Goal: Transaction & Acquisition: Purchase product/service

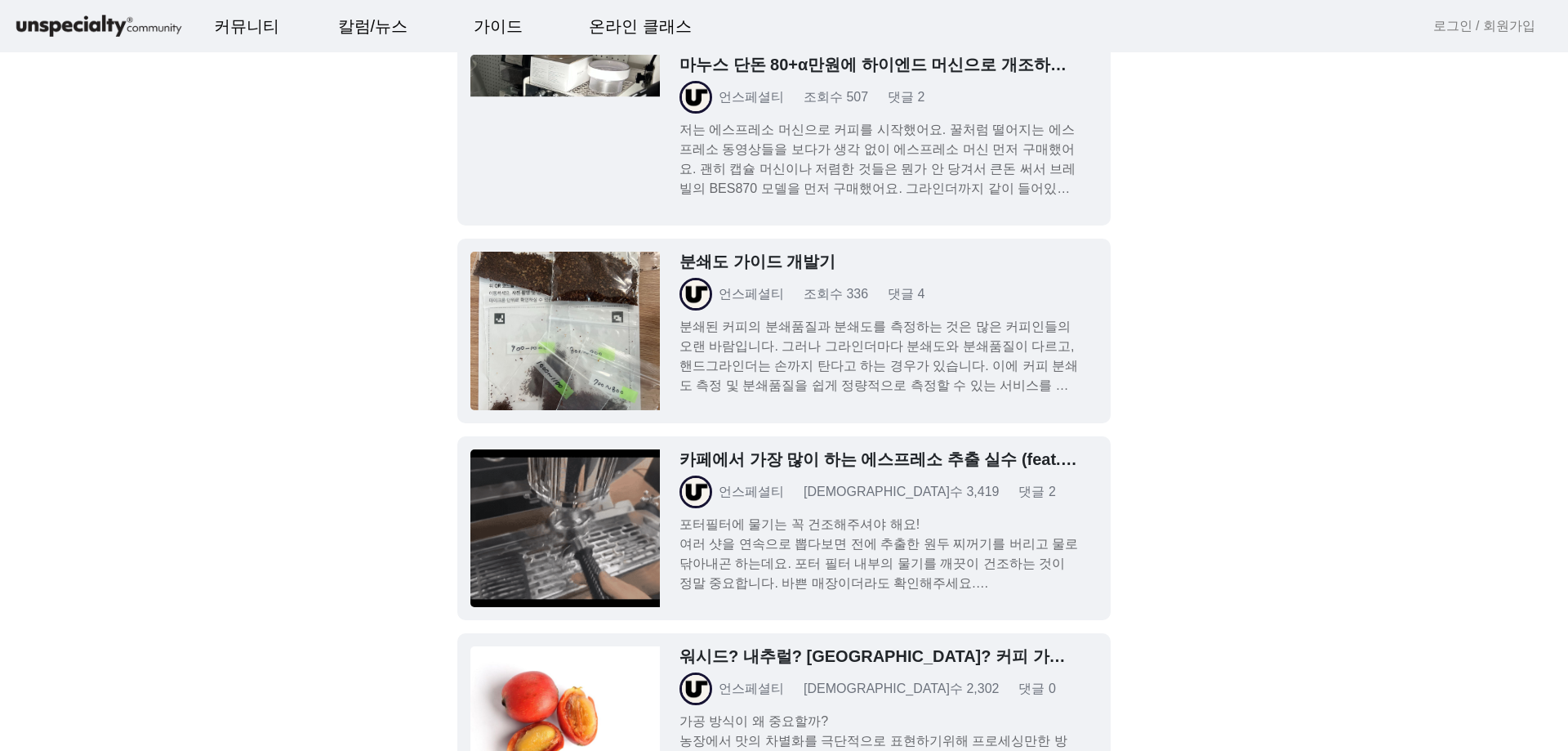
scroll to position [4985, 0]
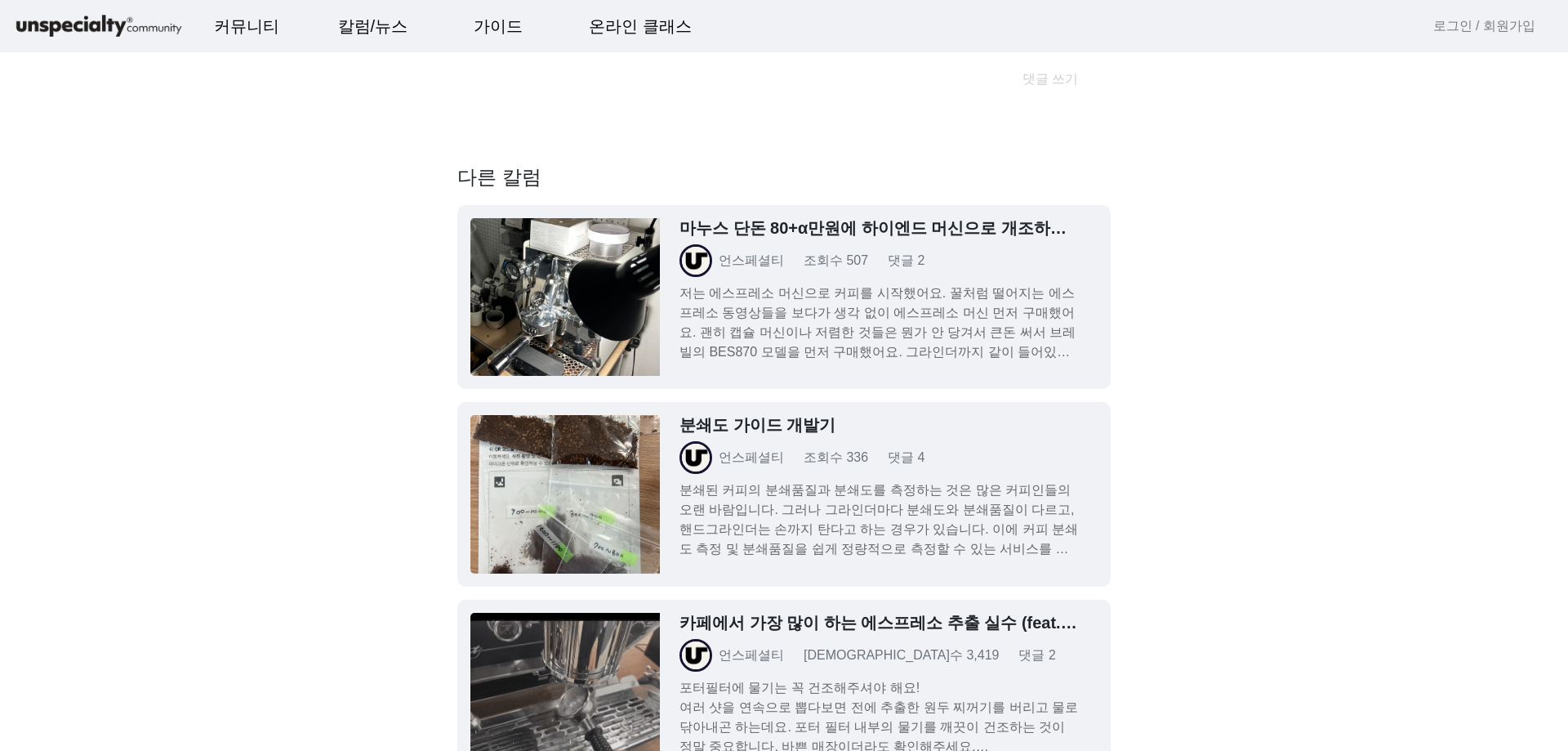
click at [839, 230] on h3 "마누스 단돈 80+α만원에 하이엔드 머신으로 개조하는 방법" at bounding box center [879, 228] width 398 height 20
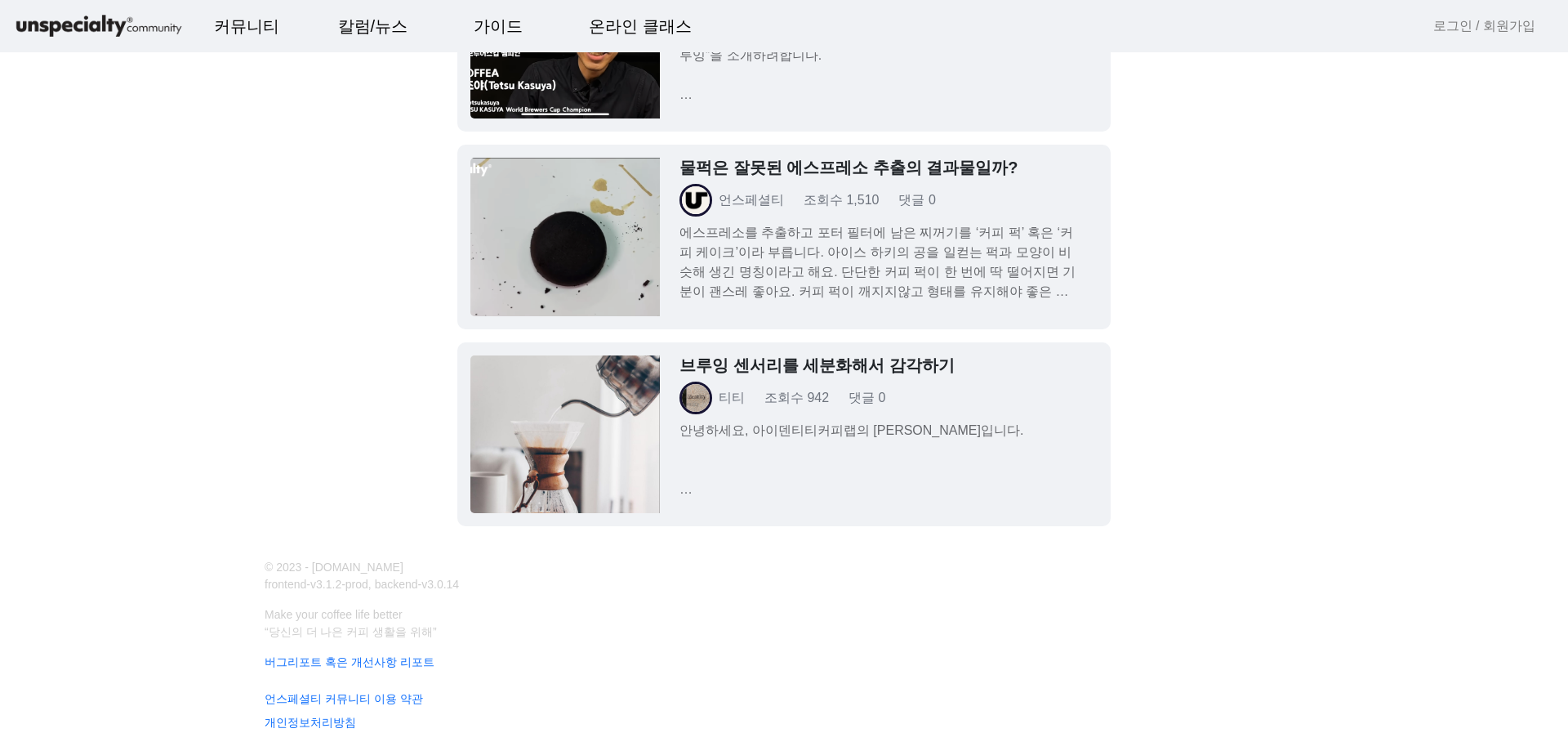
scroll to position [9888, 0]
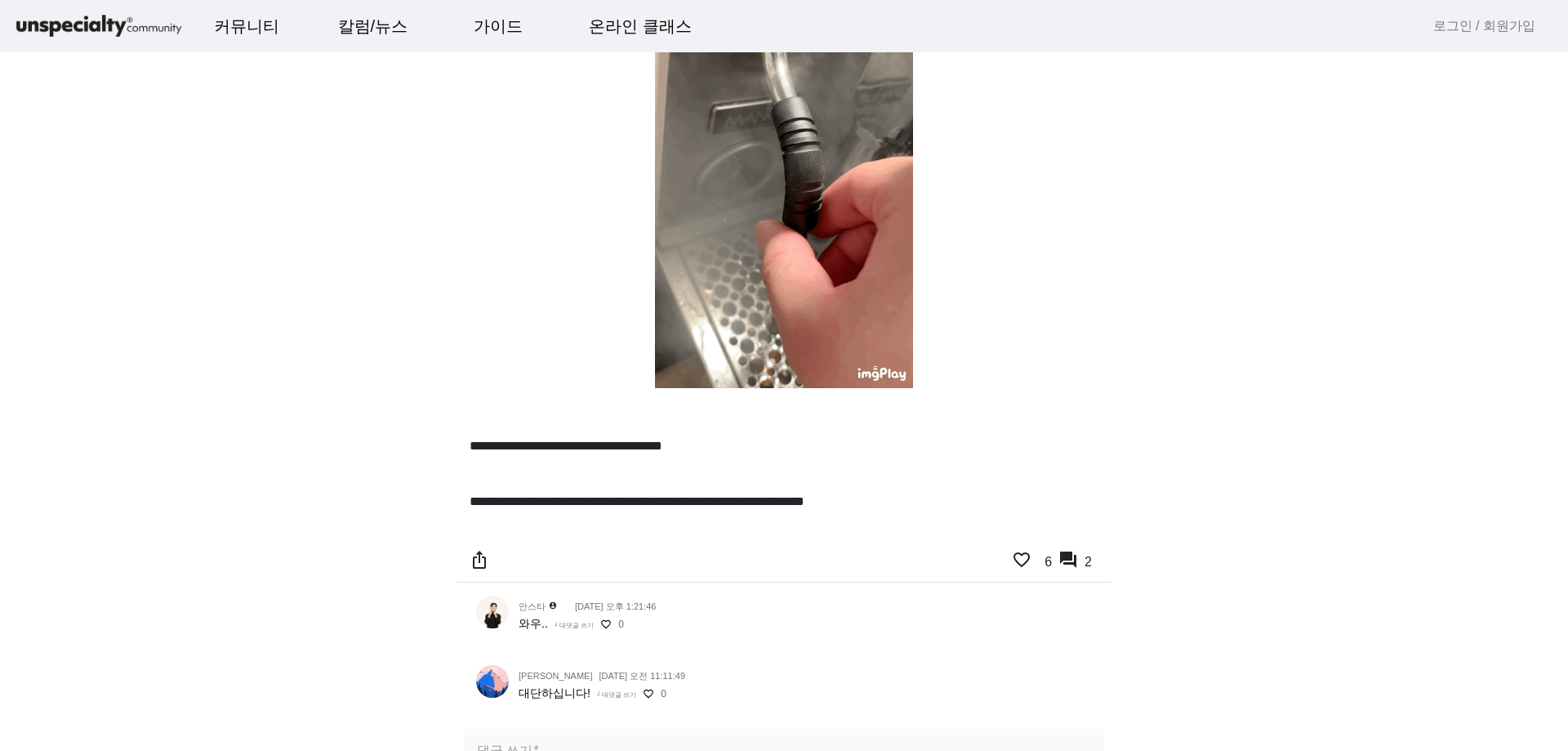
click at [107, 24] on img at bounding box center [98, 27] width 171 height 29
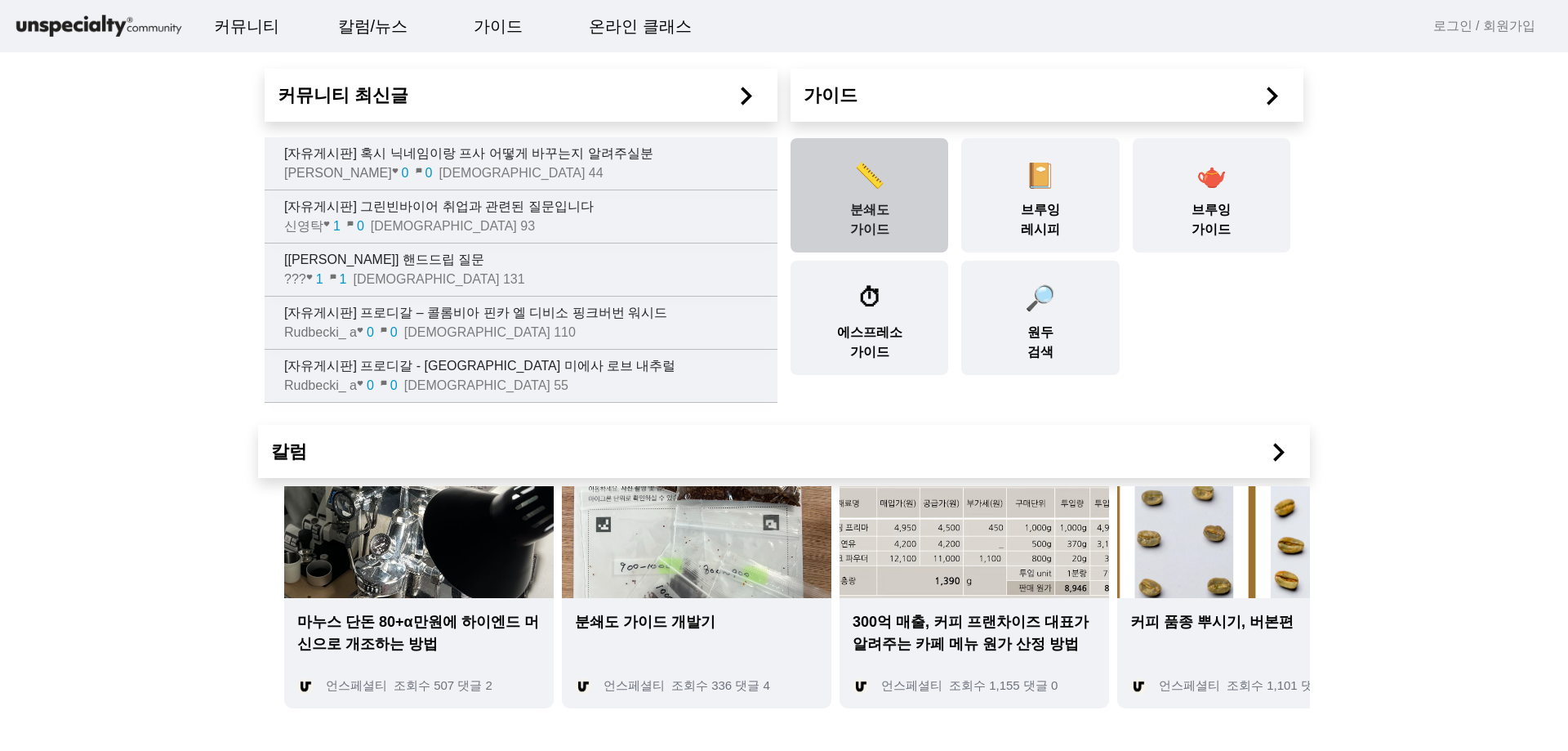
click at [898, 206] on div "📏 분쇄도 가이드" at bounding box center [869, 195] width 158 height 114
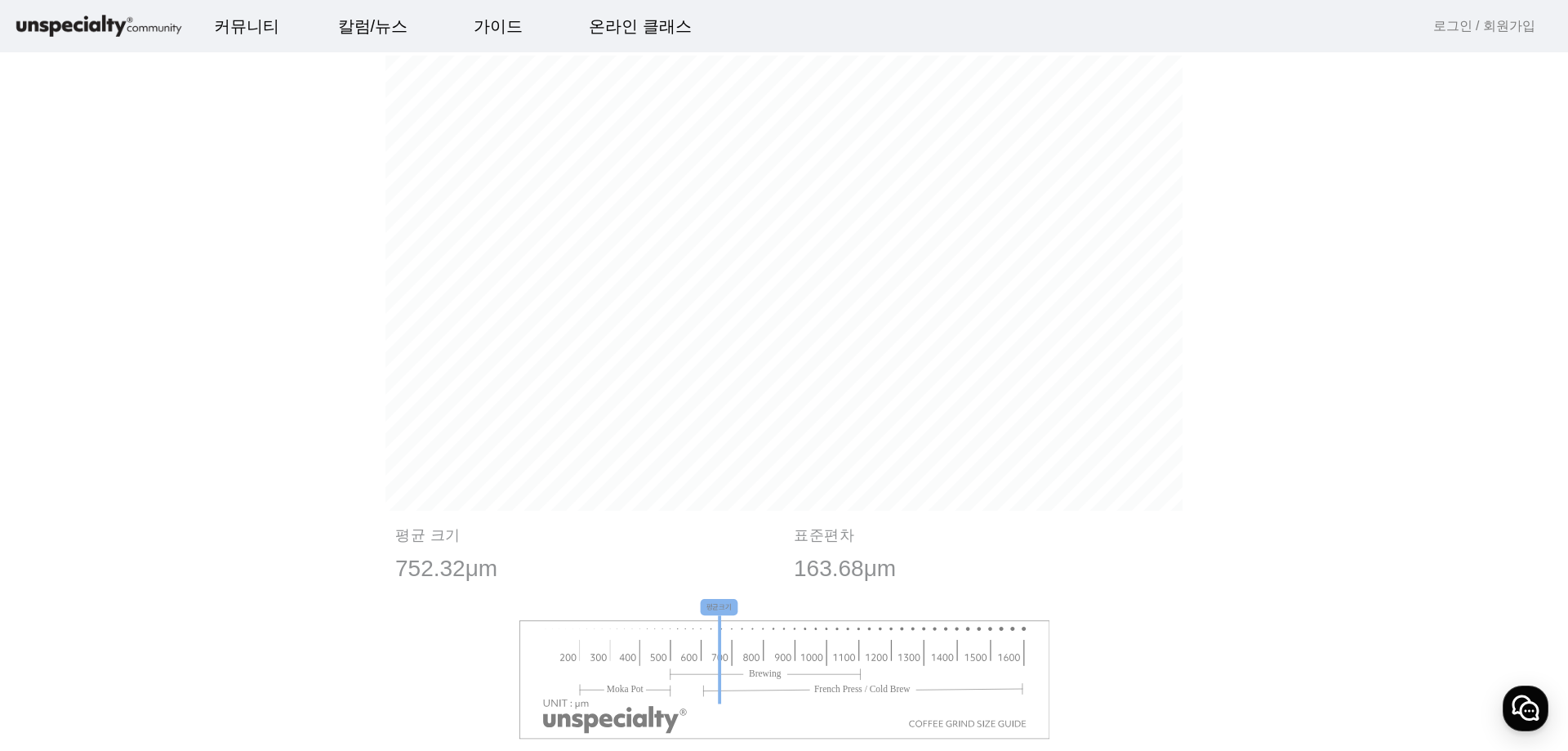
scroll to position [1832, 0]
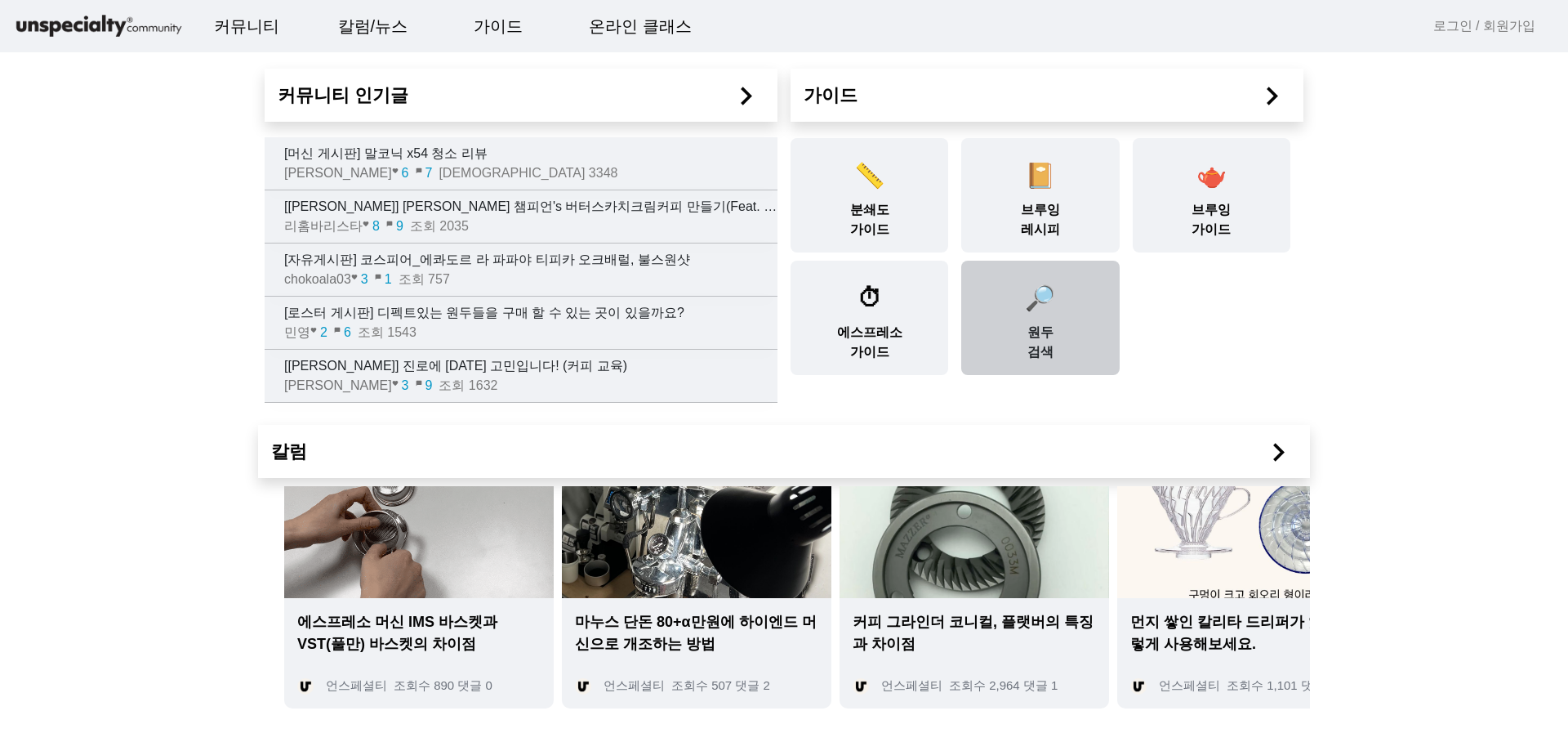
click at [990, 335] on div "🔎 원두 검색" at bounding box center [1040, 318] width 158 height 114
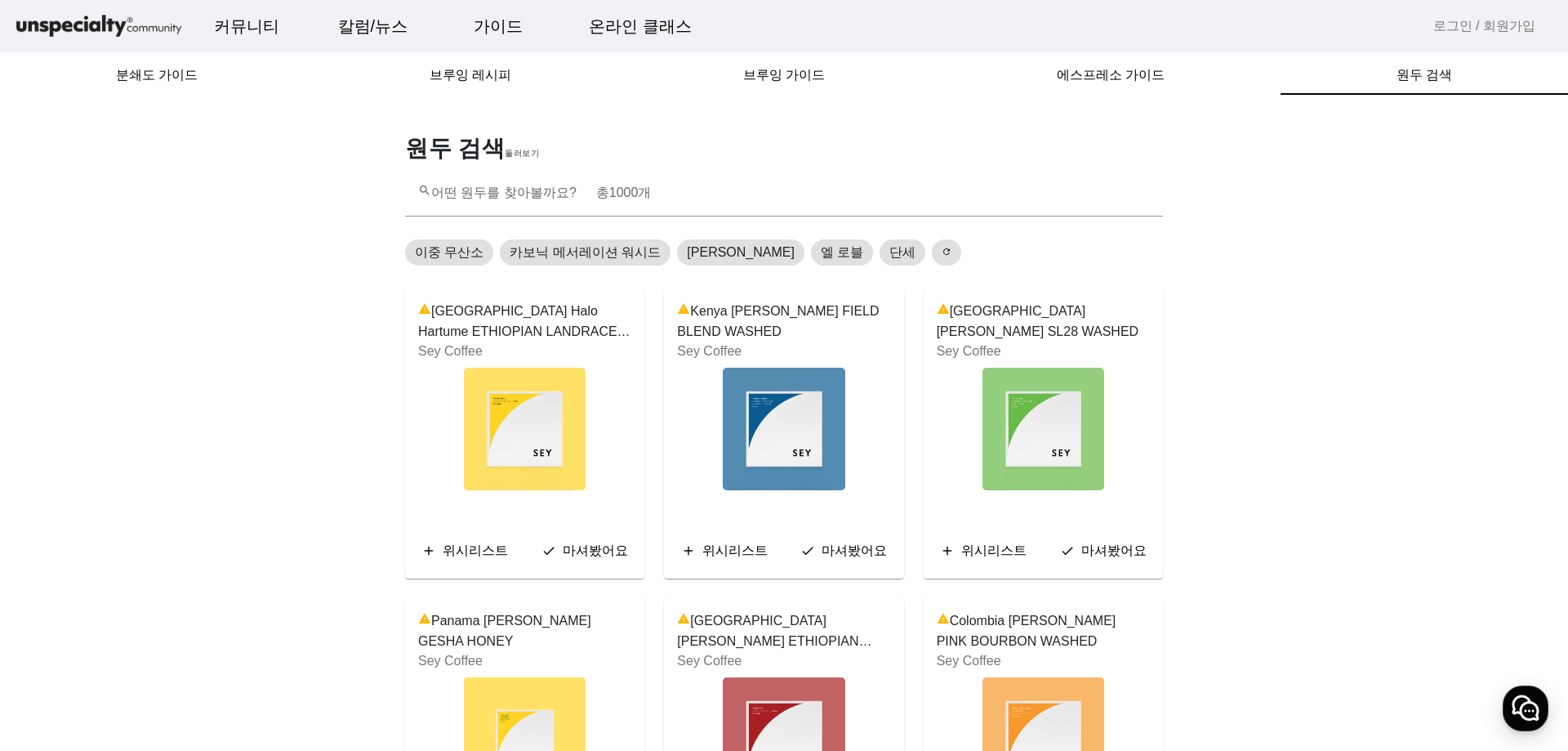
click at [524, 329] on span "warning Ethiopia Halo Hartume ETHIOPIAN LANDRACE HONEY" at bounding box center [524, 322] width 213 height 40
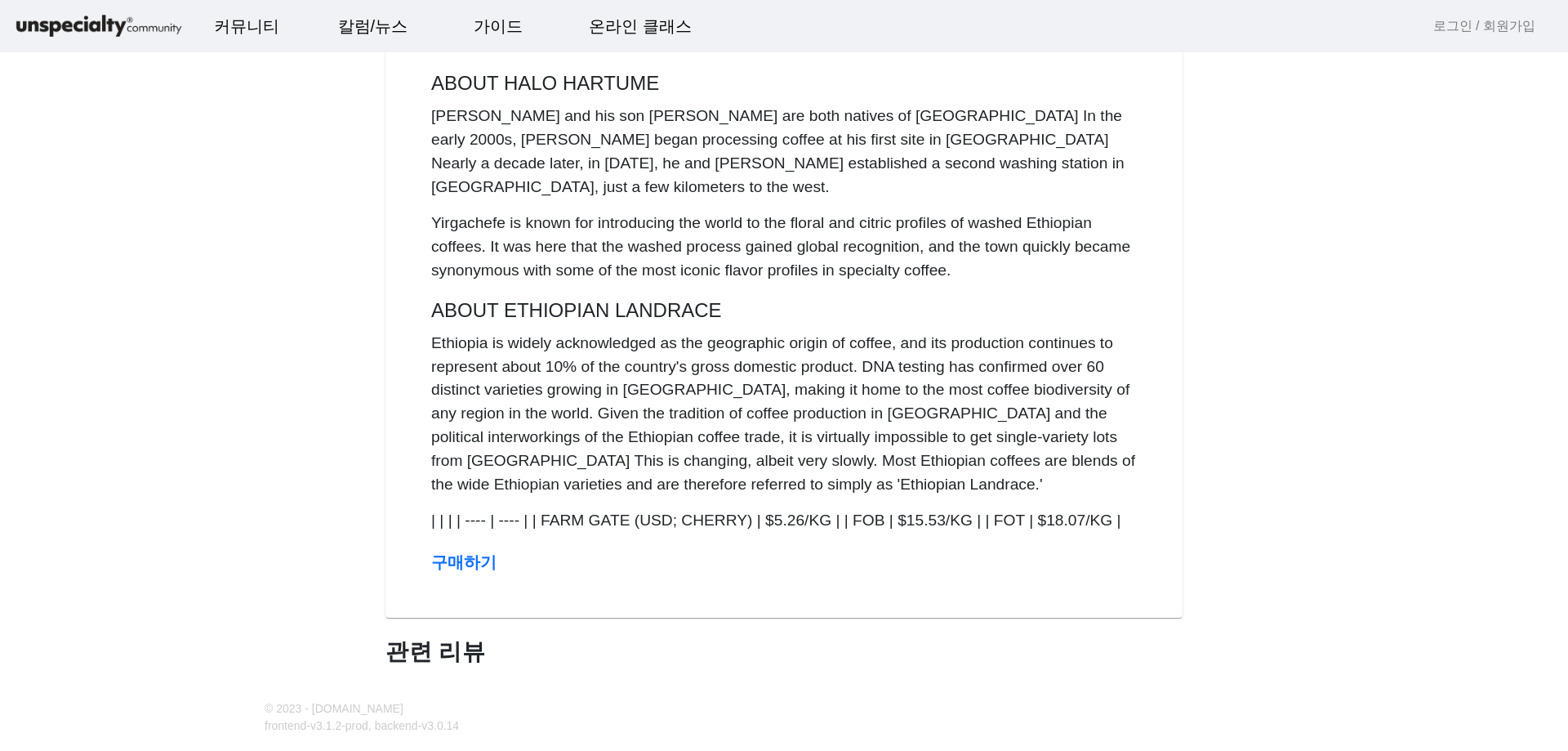
scroll to position [82, 0]
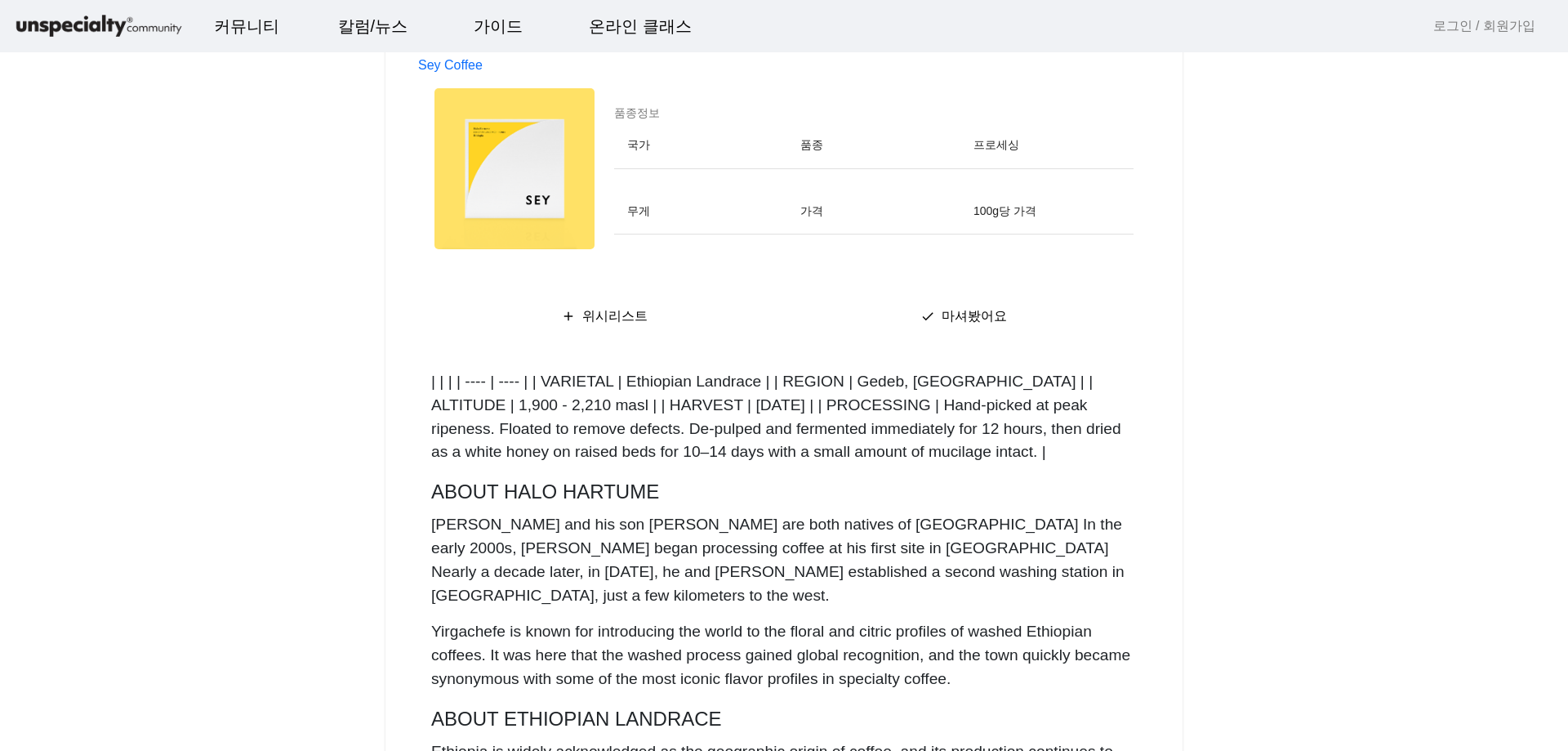
click at [994, 197] on th "100g당 가격" at bounding box center [1047, 211] width 173 height 46
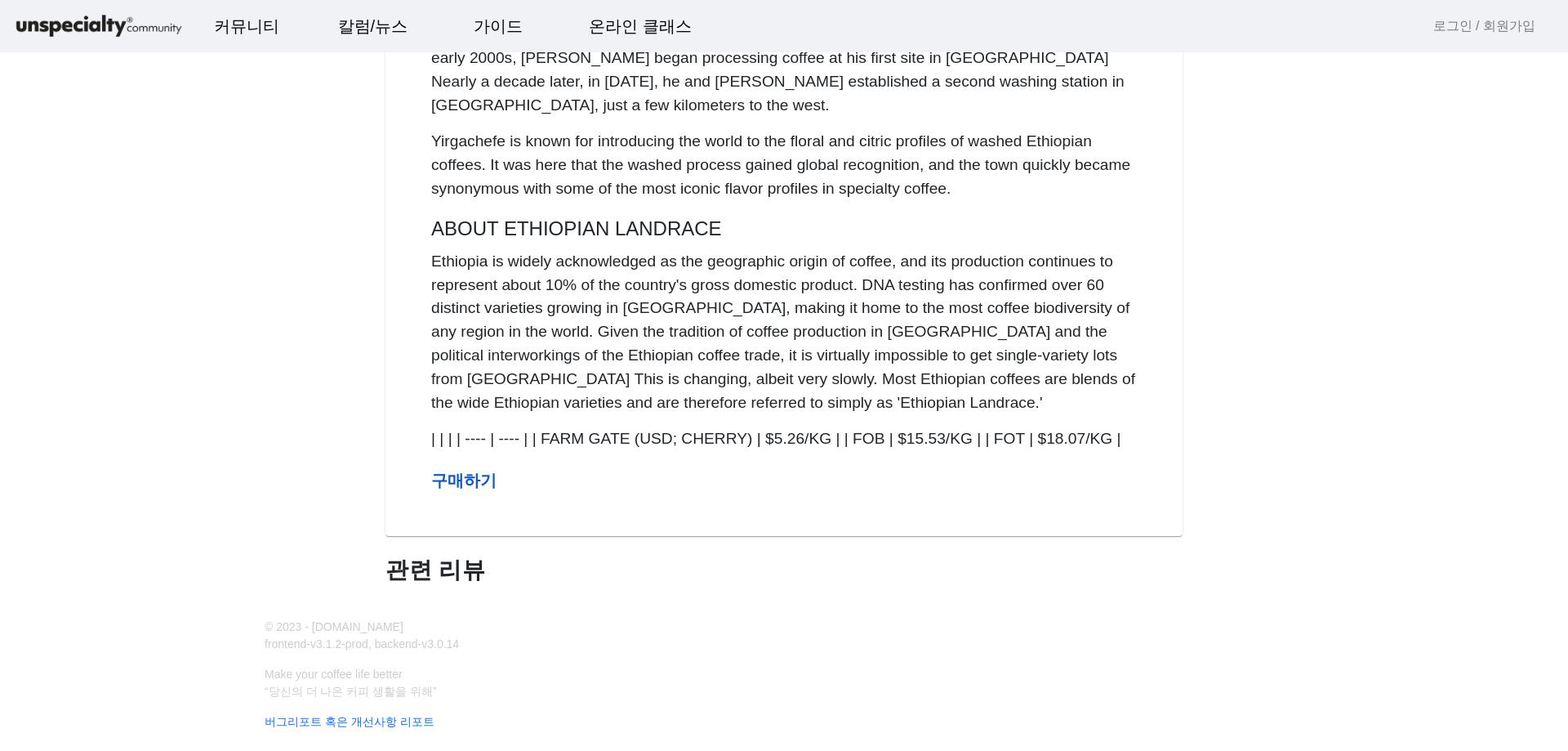
click at [480, 472] on b "구매하기" at bounding box center [464, 481] width 65 height 18
